Goal: Task Accomplishment & Management: Complete application form

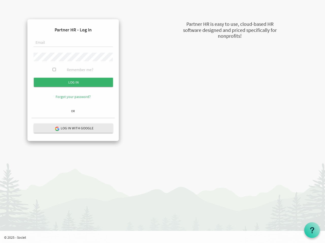
click at [73, 65] on form "Partner HR - Log In Remember me? Log in" at bounding box center [72, 65] width 83 height 84
click at [73, 82] on input "Log in" at bounding box center [73, 82] width 79 height 9
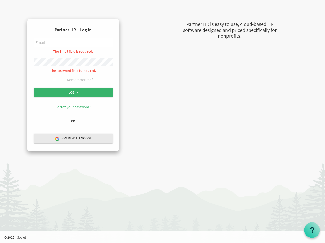
click at [73, 128] on hr at bounding box center [72, 128] width 83 height 1
click at [312, 230] on use at bounding box center [312, 230] width 4 height 6
